Goal: Information Seeking & Learning: Learn about a topic

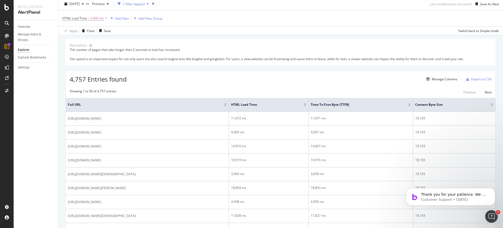
scroll to position [16, 0]
click at [153, 19] on div "Add Filter Group" at bounding box center [151, 18] width 24 height 4
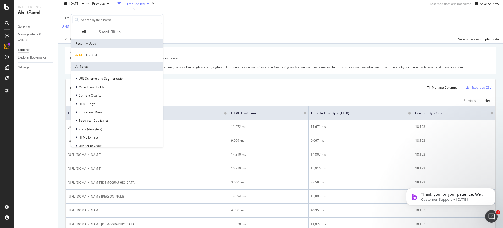
scroll to position [24, 0]
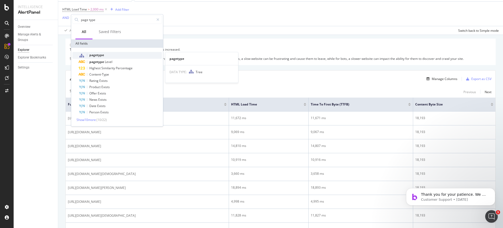
type input "page type"
click at [100, 57] on div "pagetype" at bounding box center [120, 55] width 83 height 7
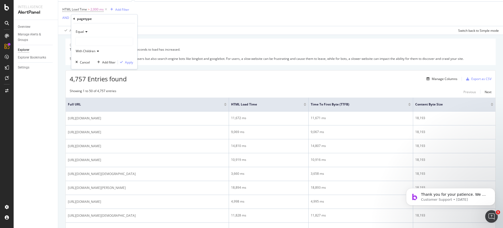
click at [90, 43] on div at bounding box center [104, 41] width 57 height 8
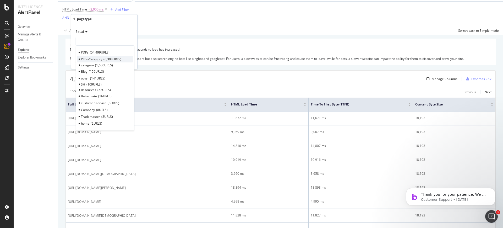
click at [92, 58] on span "PLPs-Category" at bounding box center [91, 59] width 21 height 4
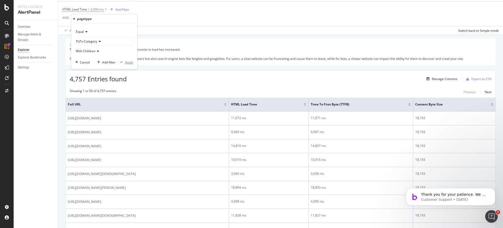
click at [125, 63] on div "Apply" at bounding box center [129, 62] width 8 height 4
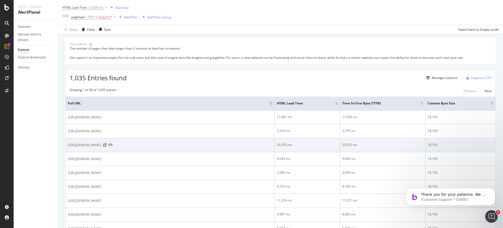
scroll to position [28, 0]
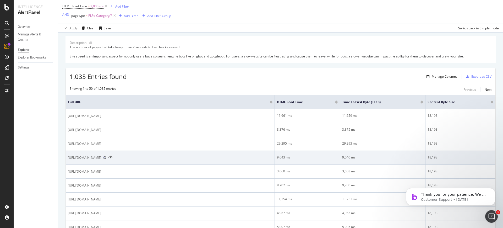
click at [106, 156] on icon at bounding box center [104, 157] width 3 height 3
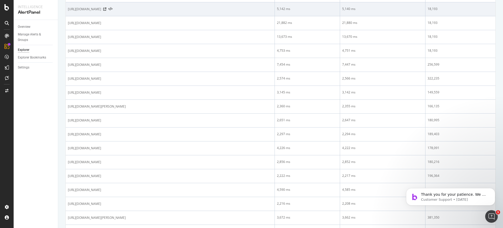
scroll to position [287, 0]
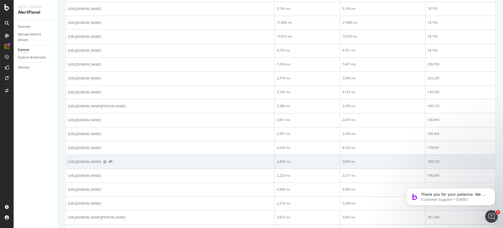
click at [106, 162] on icon at bounding box center [104, 161] width 3 height 3
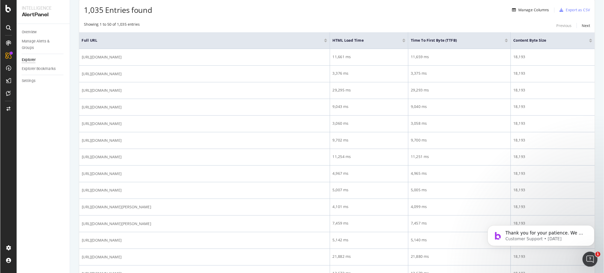
scroll to position [0, 0]
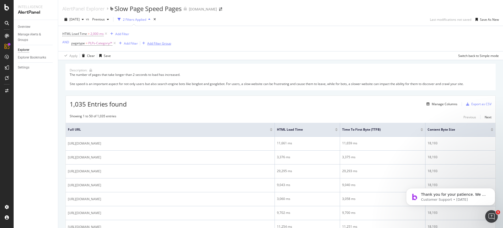
click at [166, 42] on div "Add Filter Group" at bounding box center [159, 43] width 24 height 4
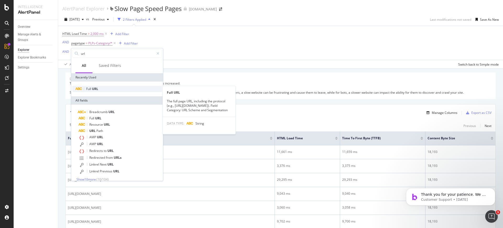
type input "url"
click at [105, 88] on div "Full URL" at bounding box center [117, 89] width 90 height 6
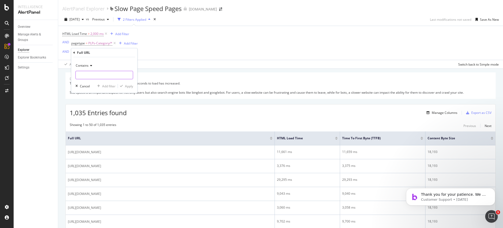
click at [91, 75] on input "text" at bounding box center [104, 75] width 57 height 8
type input "fitting"
click at [125, 87] on div "Apply" at bounding box center [129, 86] width 8 height 4
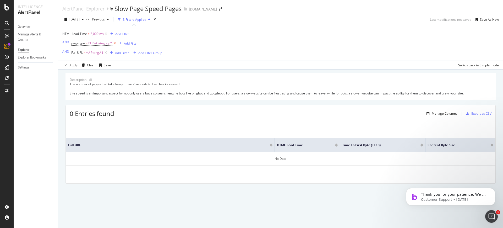
click at [113, 44] on icon at bounding box center [114, 43] width 4 height 5
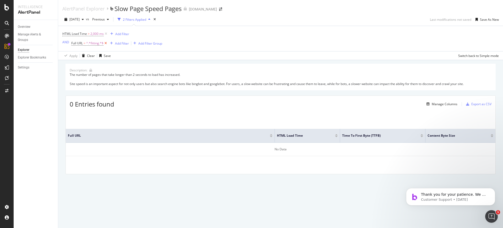
click at [104, 44] on icon at bounding box center [106, 43] width 4 height 5
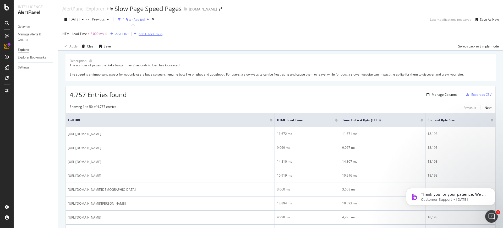
click at [145, 35] on div "Add Filter Group" at bounding box center [151, 34] width 24 height 4
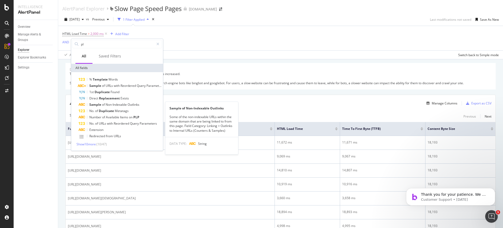
type input "p"
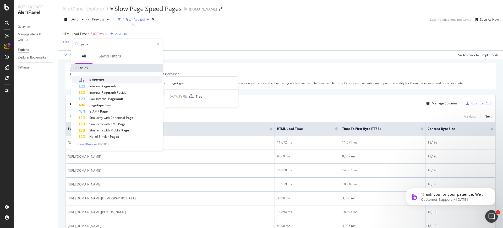
type input "page"
click at [95, 80] on span "pagetype" at bounding box center [96, 79] width 15 height 4
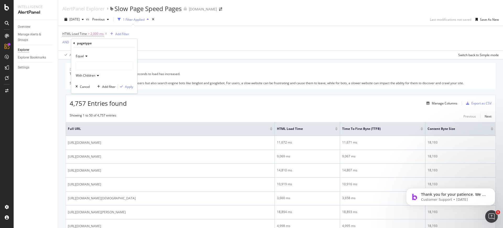
click at [84, 68] on div at bounding box center [104, 66] width 57 height 8
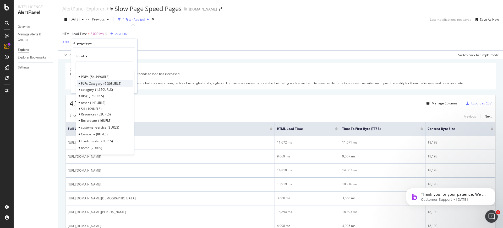
click at [88, 82] on span "PLPs-Category" at bounding box center [91, 83] width 21 height 4
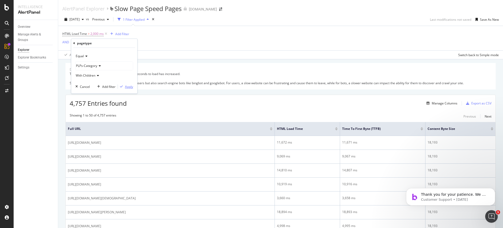
click at [126, 87] on div "Apply" at bounding box center [129, 86] width 8 height 4
click at [153, 115] on div "Showing 1 to 50 of 1,035 entries Previous Next" at bounding box center [281, 117] width 430 height 6
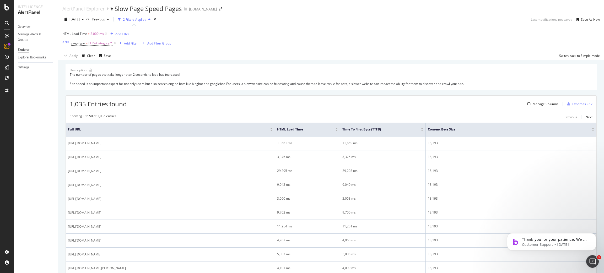
drag, startPoint x: 467, startPoint y: 9, endPoint x: 283, endPoint y: 105, distance: 207.5
click at [283, 105] on div "1,035 Entries found Manage Columns Export as CSV" at bounding box center [331, 102] width 530 height 13
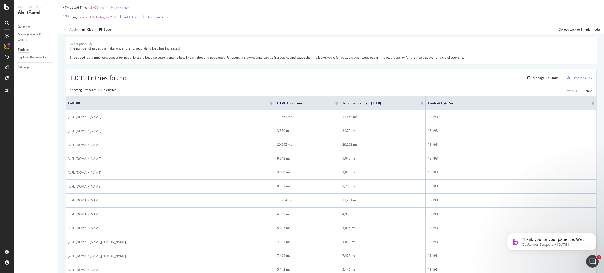
scroll to position [26, 0]
click at [336, 101] on div at bounding box center [336, 101] width 3 height 1
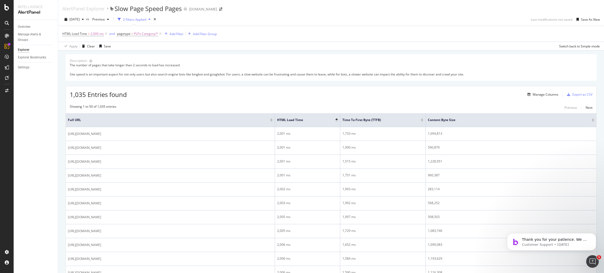
click at [336, 121] on div at bounding box center [336, 120] width 3 height 1
click at [503, 96] on div "Manage Columns" at bounding box center [546, 94] width 26 height 4
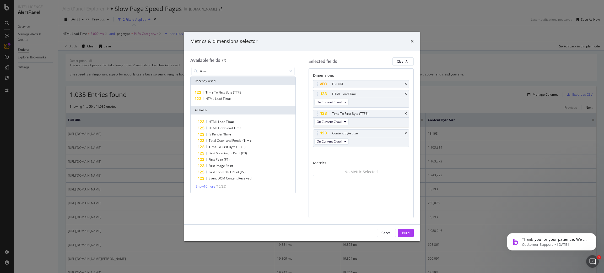
type input "time"
click at [213, 186] on span "Show 10 more" at bounding box center [205, 186] width 19 height 4
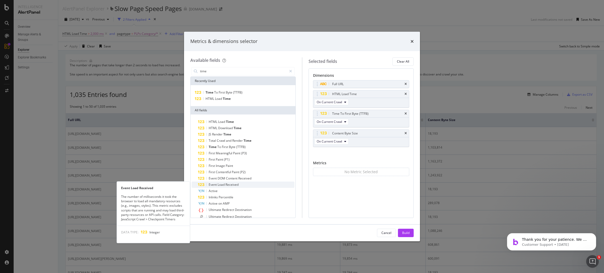
scroll to position [40, 0]
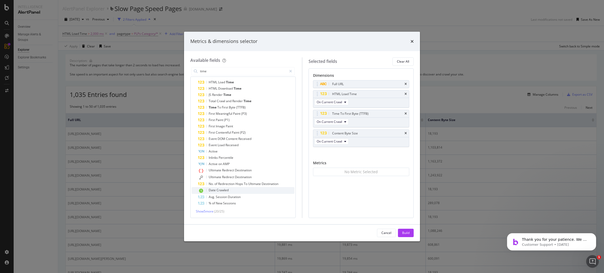
click at [231, 188] on div "Date Crawled" at bounding box center [246, 190] width 96 height 7
click at [411, 228] on button "Build" at bounding box center [406, 233] width 16 height 8
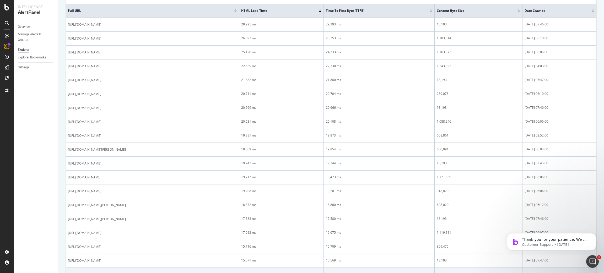
scroll to position [111, 0]
